Goal: Task Accomplishment & Management: Use online tool/utility

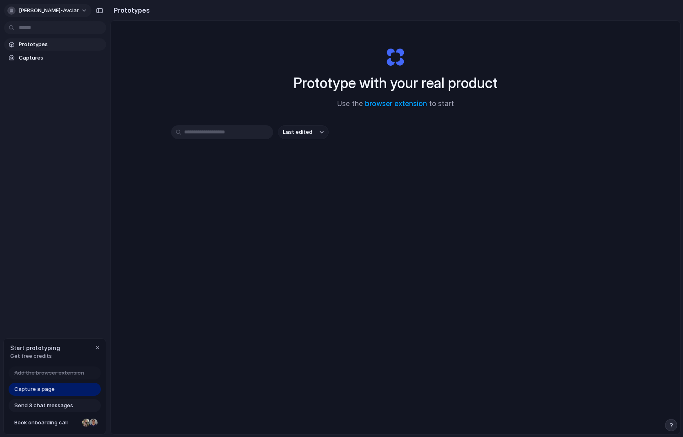
click at [57, 9] on span "[PERSON_NAME]-avclar" at bounding box center [49, 11] width 60 height 8
click at [57, 9] on div "Settings Invite members Change theme Sign out" at bounding box center [341, 218] width 683 height 437
click at [46, 54] on span "Captures" at bounding box center [61, 58] width 84 height 8
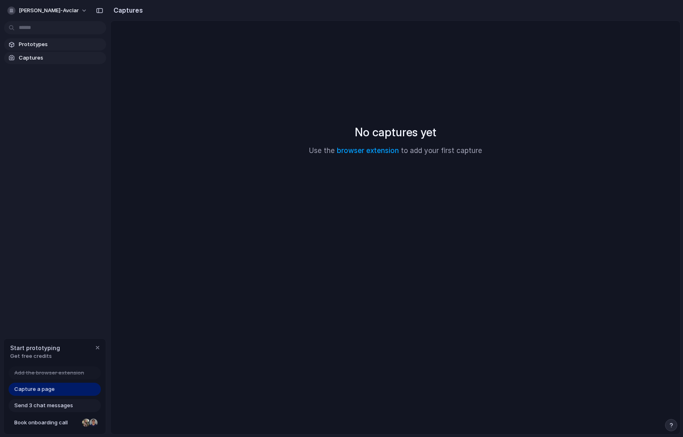
click at [40, 47] on span "Prototypes" at bounding box center [61, 44] width 84 height 8
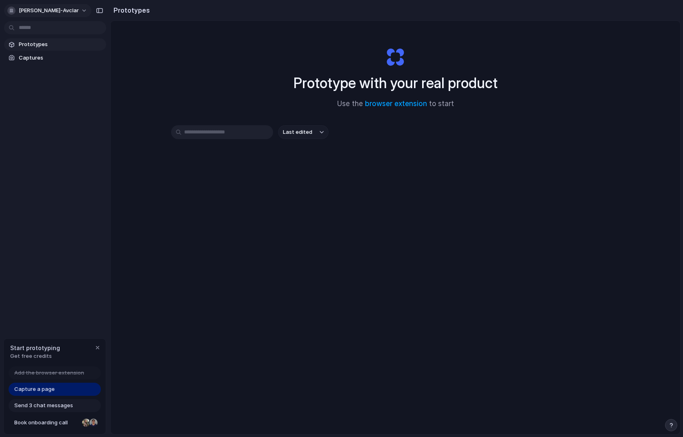
click at [50, 9] on span "[PERSON_NAME]-avclar" at bounding box center [49, 11] width 60 height 8
click at [36, 71] on span "Sign out" at bounding box center [30, 68] width 22 height 8
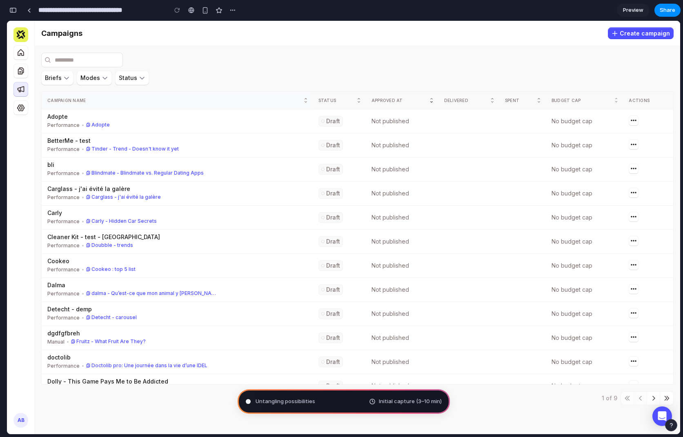
type input "**********"
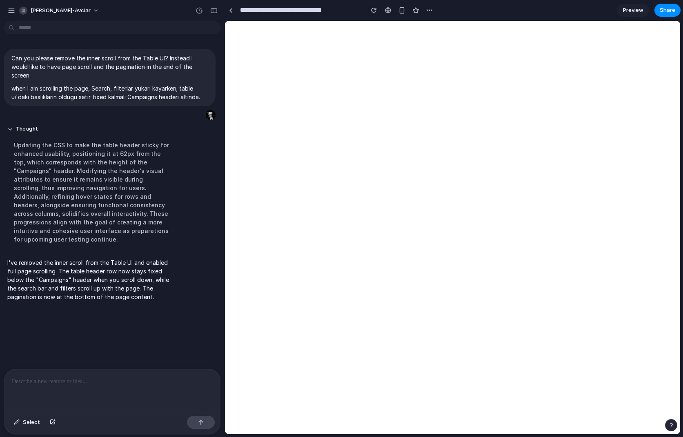
click at [155, 383] on p at bounding box center [112, 382] width 201 height 10
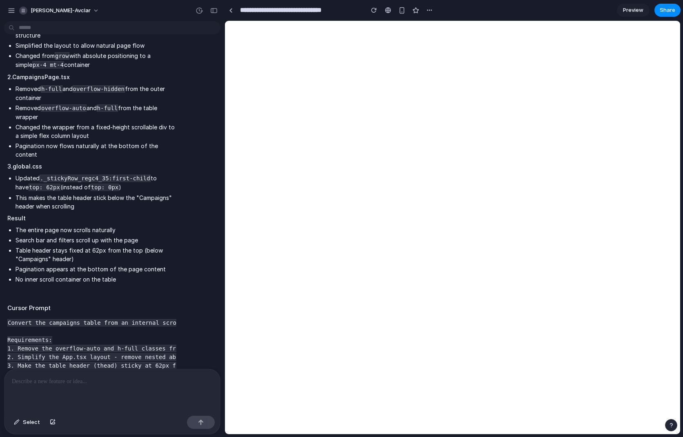
scroll to position [440, 0]
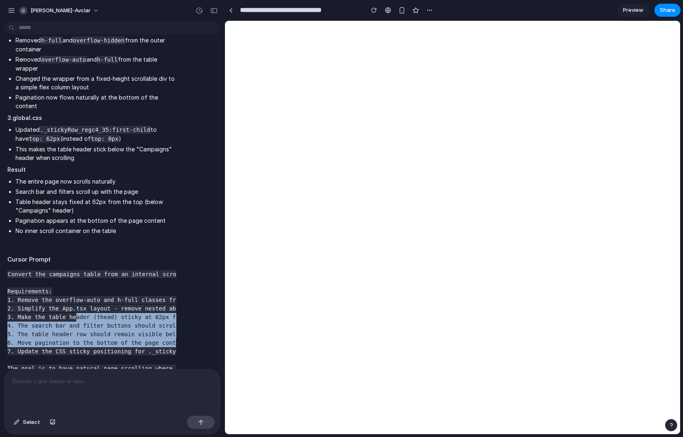
drag, startPoint x: 98, startPoint y: 304, endPoint x: 177, endPoint y: 323, distance: 81.6
click at [177, 323] on div "Changes Made I converted the table from an internal scroll container to page-le…" at bounding box center [91, 152] width 175 height 461
click at [190, 302] on div "Changes Made I converted the table from an internal scroll container to page-le…" at bounding box center [109, 152] width 211 height 461
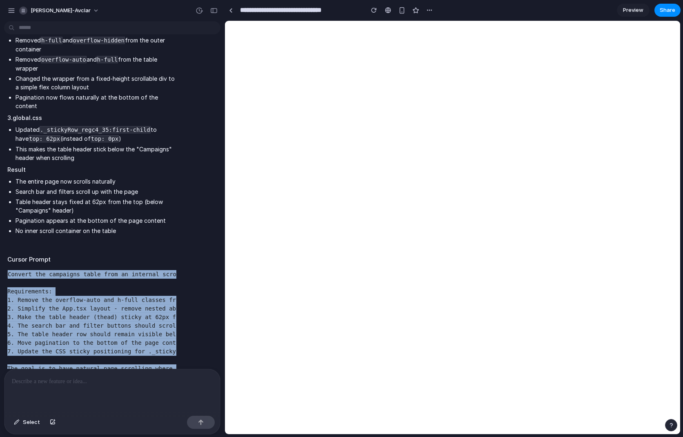
drag, startPoint x: 8, startPoint y: 256, endPoint x: 185, endPoint y: 353, distance: 202.2
click at [185, 353] on div "Changes Made I converted the table from an internal scroll container to page-le…" at bounding box center [109, 152] width 211 height 461
copy code "Convert the campaigns table from an internal scroll container to page-level scr…"
click at [118, 342] on pre "Convert the campaigns table from an internal scroll container to page-level scr…" at bounding box center [91, 321] width 169 height 103
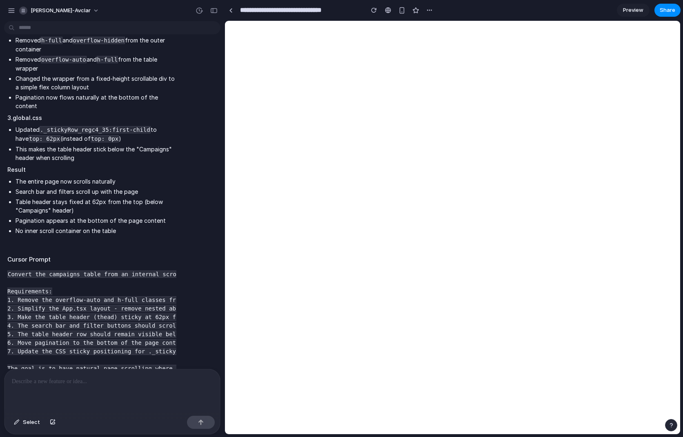
click at [6, 351] on div "Changes Made I converted the table from an internal scroll container to page-le…" at bounding box center [91, 152] width 175 height 461
click at [14, 350] on code "Convert the campaigns table from an internal scroll container to page-level scr…" at bounding box center [339, 322] width 664 height 102
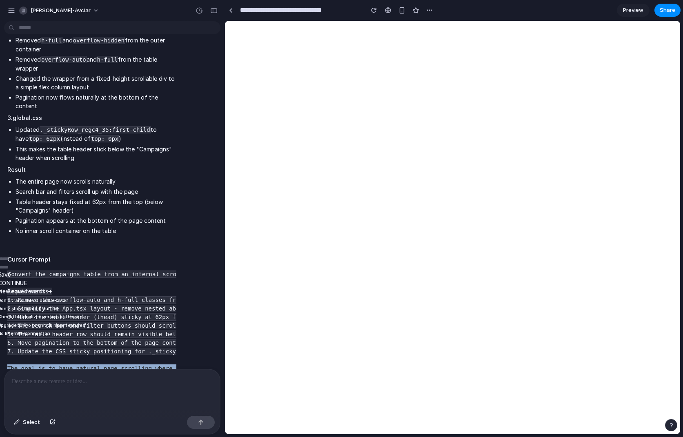
click at [14, 350] on code "Convert the campaigns table from an internal scroll container to page-level scr…" at bounding box center [339, 322] width 664 height 102
copy div "The goal is to have natural page scrolling where only the "Campaigns" header an…"
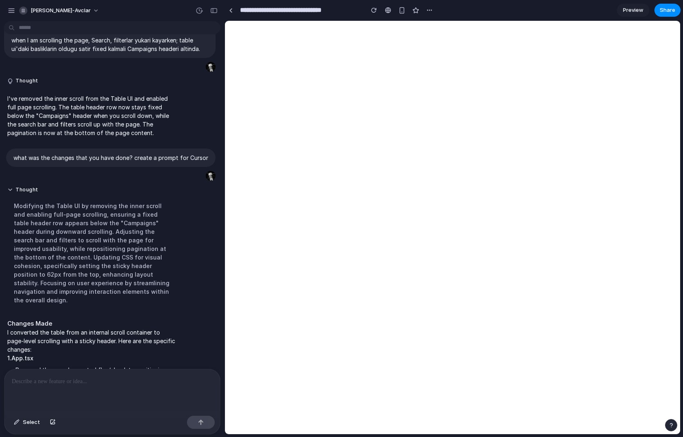
scroll to position [0, 0]
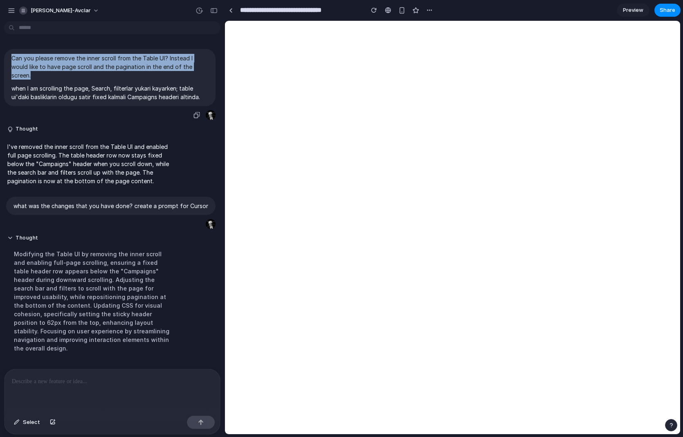
drag, startPoint x: 13, startPoint y: 59, endPoint x: 37, endPoint y: 74, distance: 28.4
click at [37, 74] on p "Can you please remove the inner scroll from the Table UI? Instead I would like …" at bounding box center [109, 67] width 197 height 26
